Goal: Obtain resource: Obtain resource

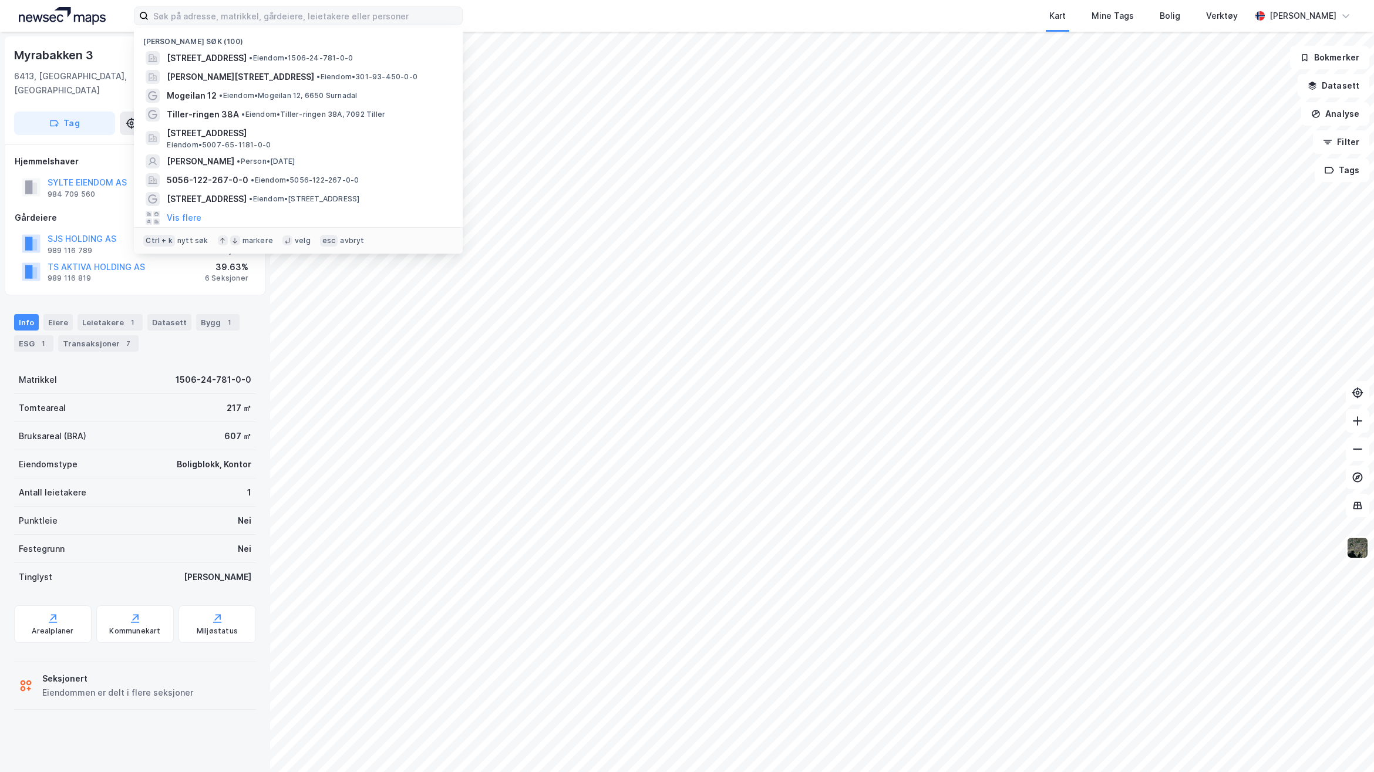
click at [318, 18] on input at bounding box center [305, 16] width 313 height 18
click at [322, 15] on input at bounding box center [305, 16] width 313 height 18
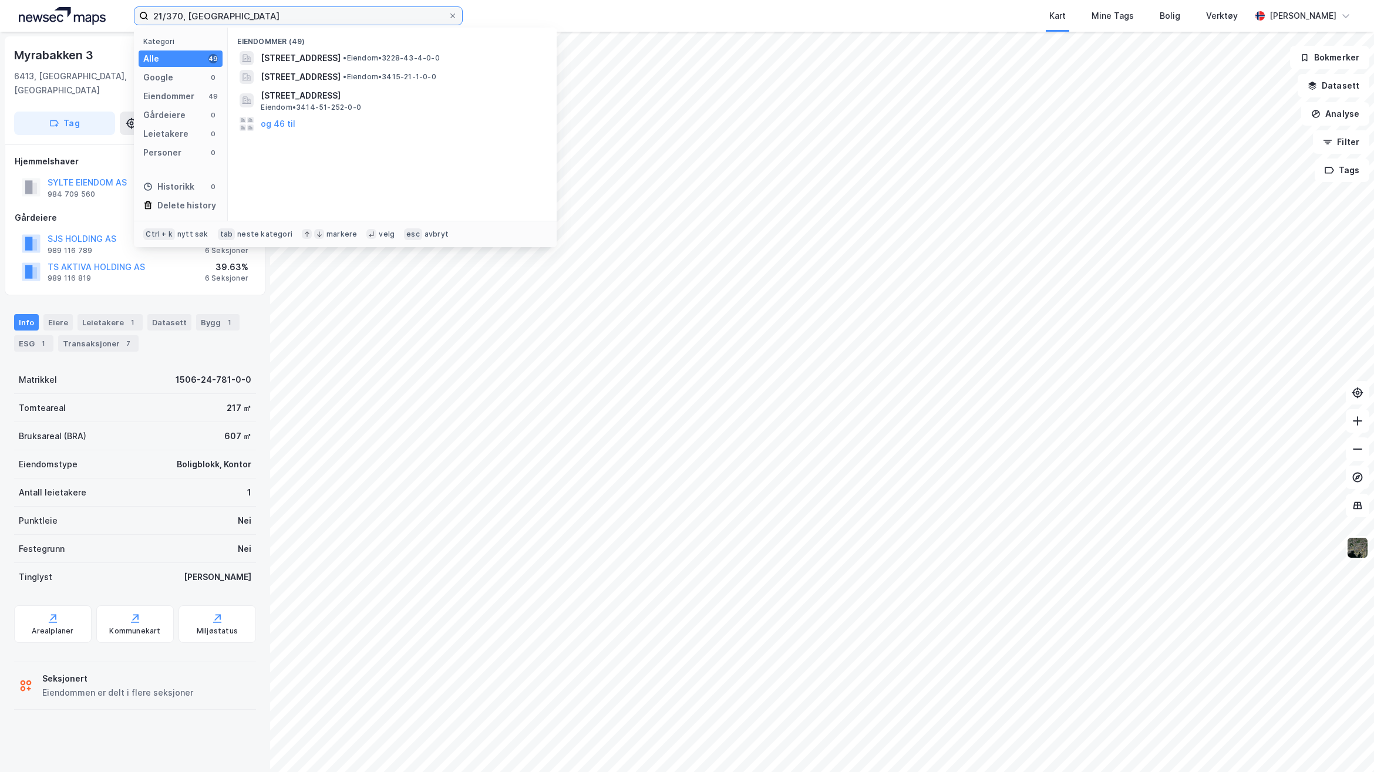
type input "21/370, [GEOGRAPHIC_DATA]"
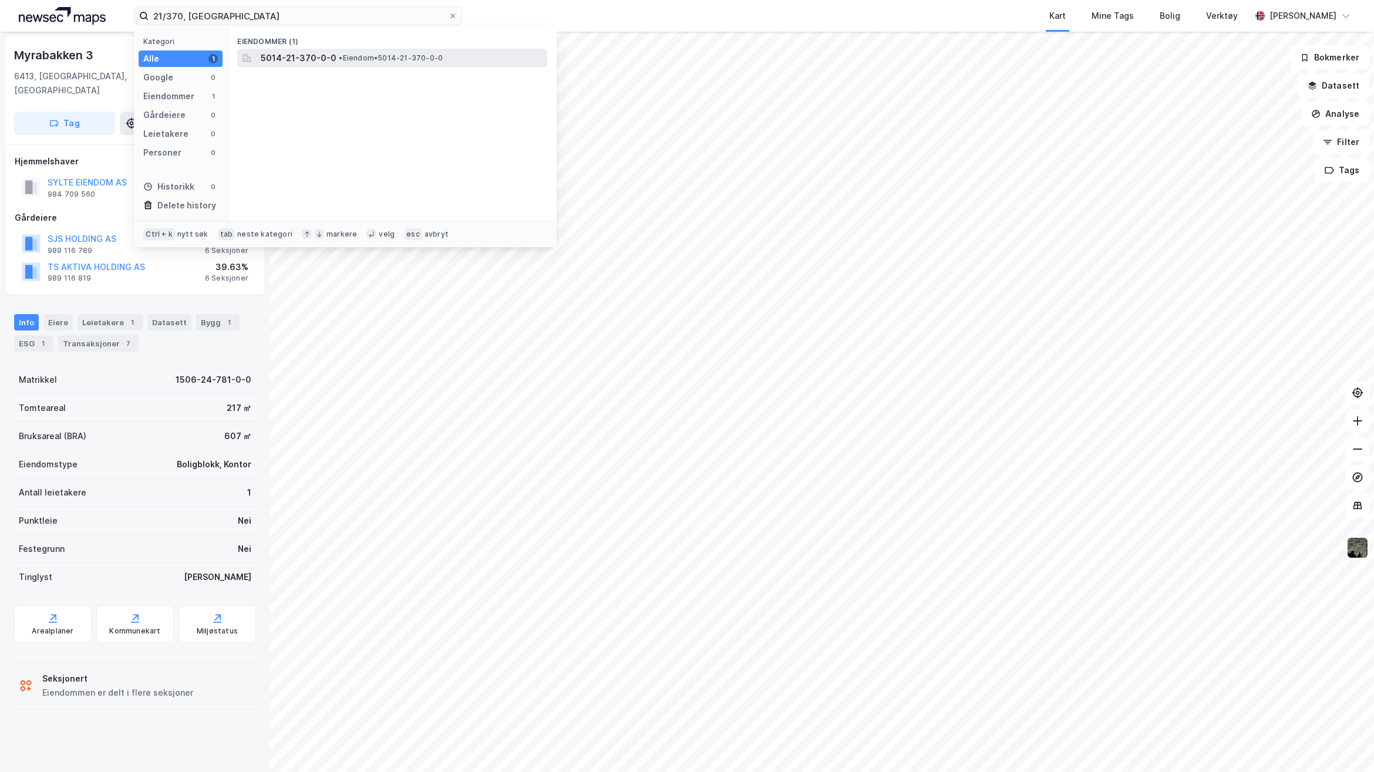
click at [330, 63] on span "5014-21-370-0-0" at bounding box center [299, 58] width 76 height 14
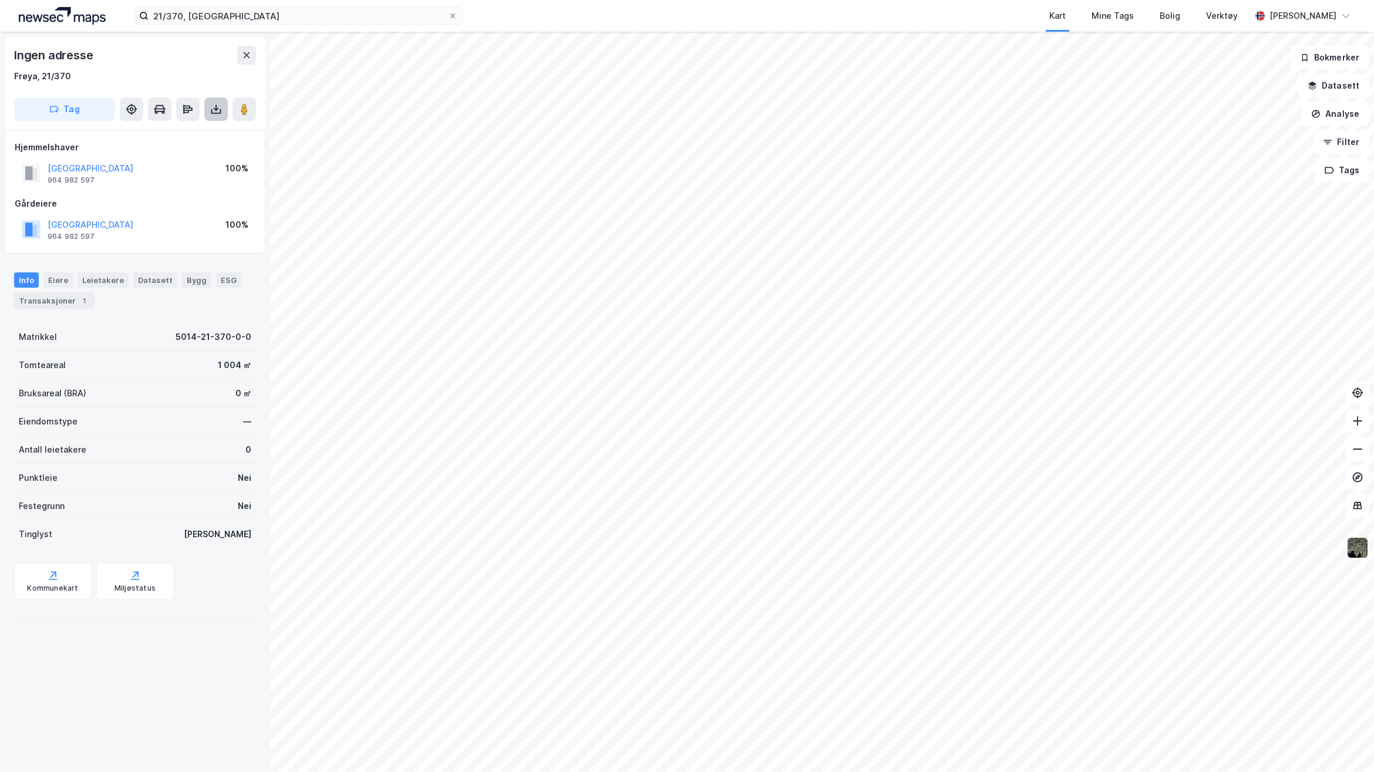
click at [217, 113] on icon at bounding box center [216, 109] width 12 height 12
click at [197, 140] on div "Last ned grunnbok" at bounding box center [165, 132] width 125 height 19
click at [214, 116] on button at bounding box center [215, 108] width 23 height 23
click at [213, 112] on icon at bounding box center [216, 109] width 12 height 12
click at [183, 132] on div "Last ned grunnbok" at bounding box center [158, 132] width 68 height 9
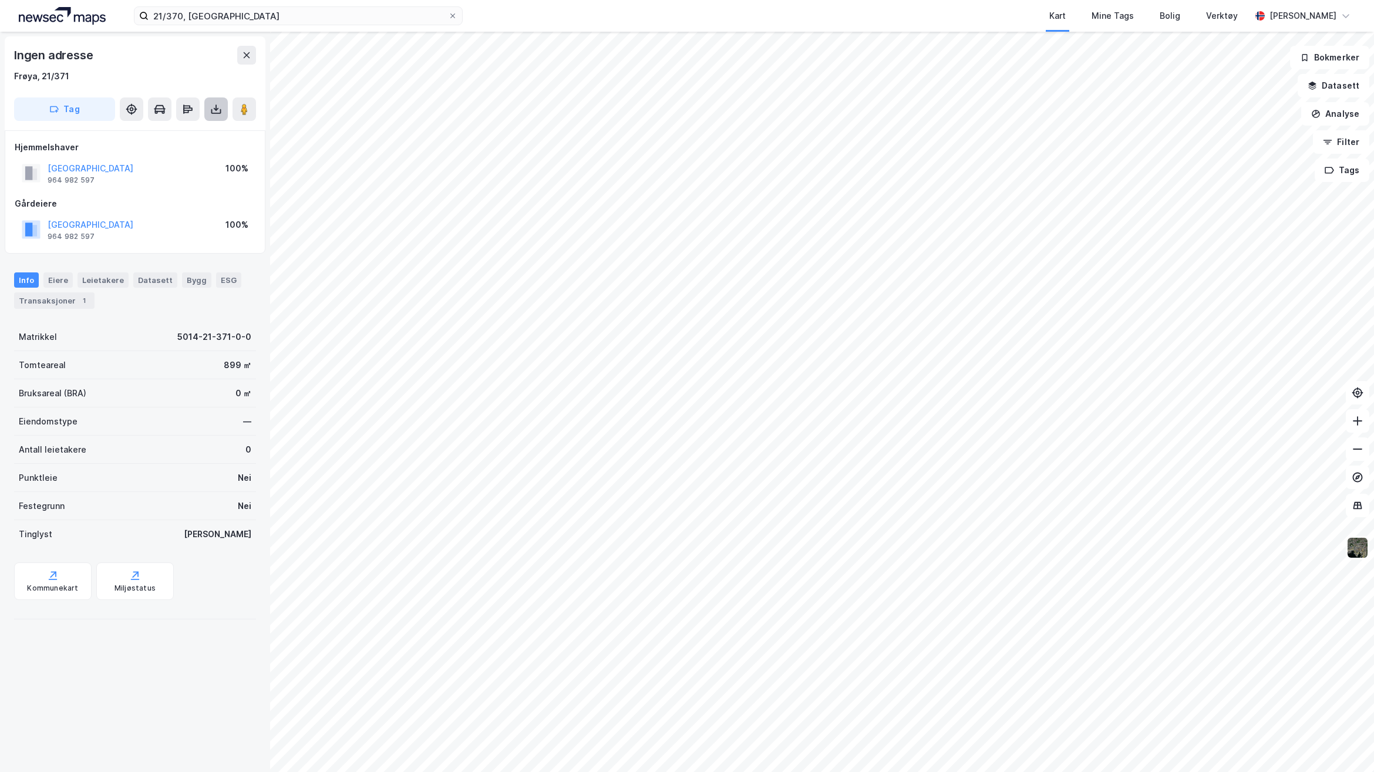
click at [212, 113] on icon at bounding box center [216, 111] width 10 height 5
click at [154, 128] on div "Last ned grunnbok" at bounding box center [158, 132] width 68 height 9
